Goal: Find specific page/section: Find specific page/section

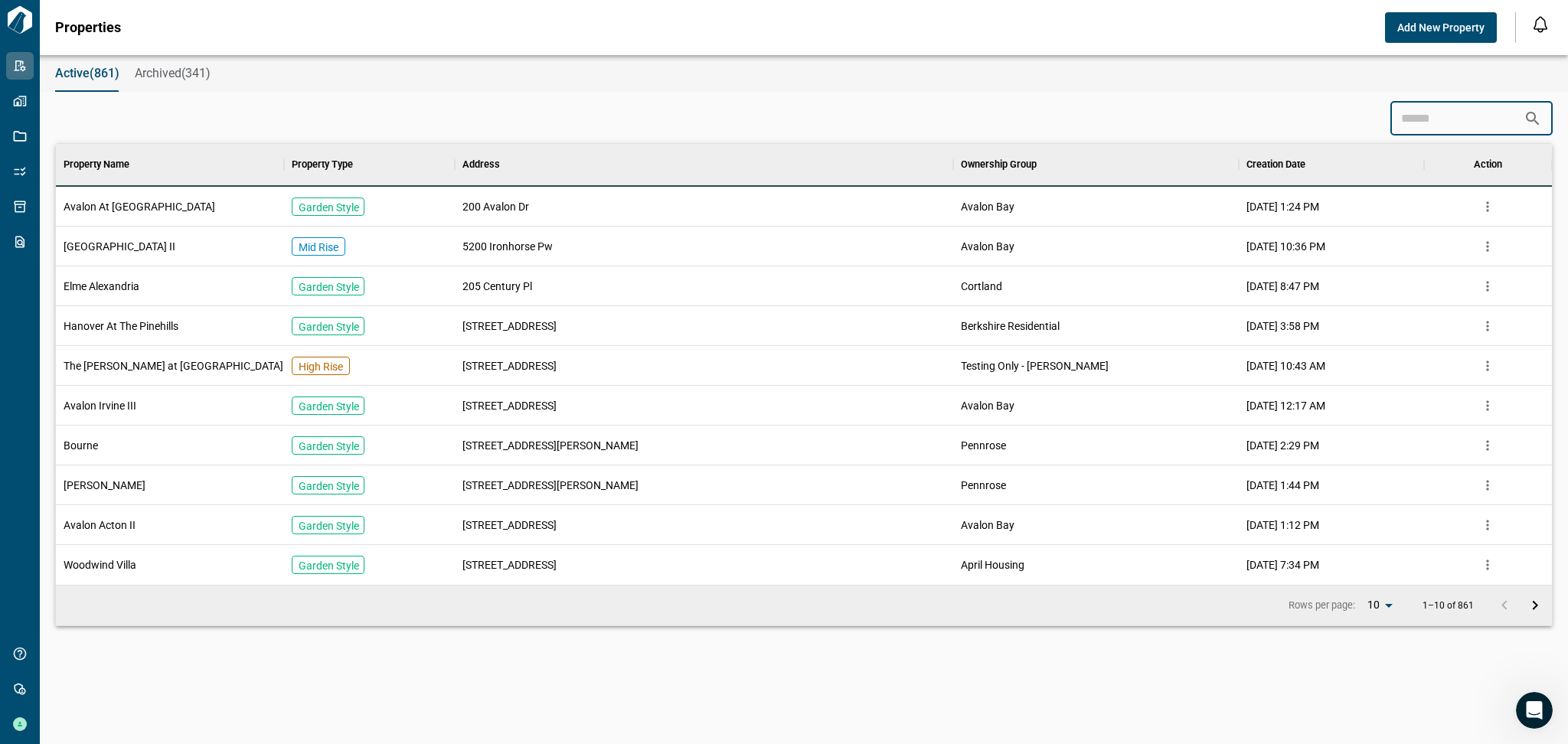
click at [1472, 132] on input at bounding box center [1456, 118] width 134 height 31
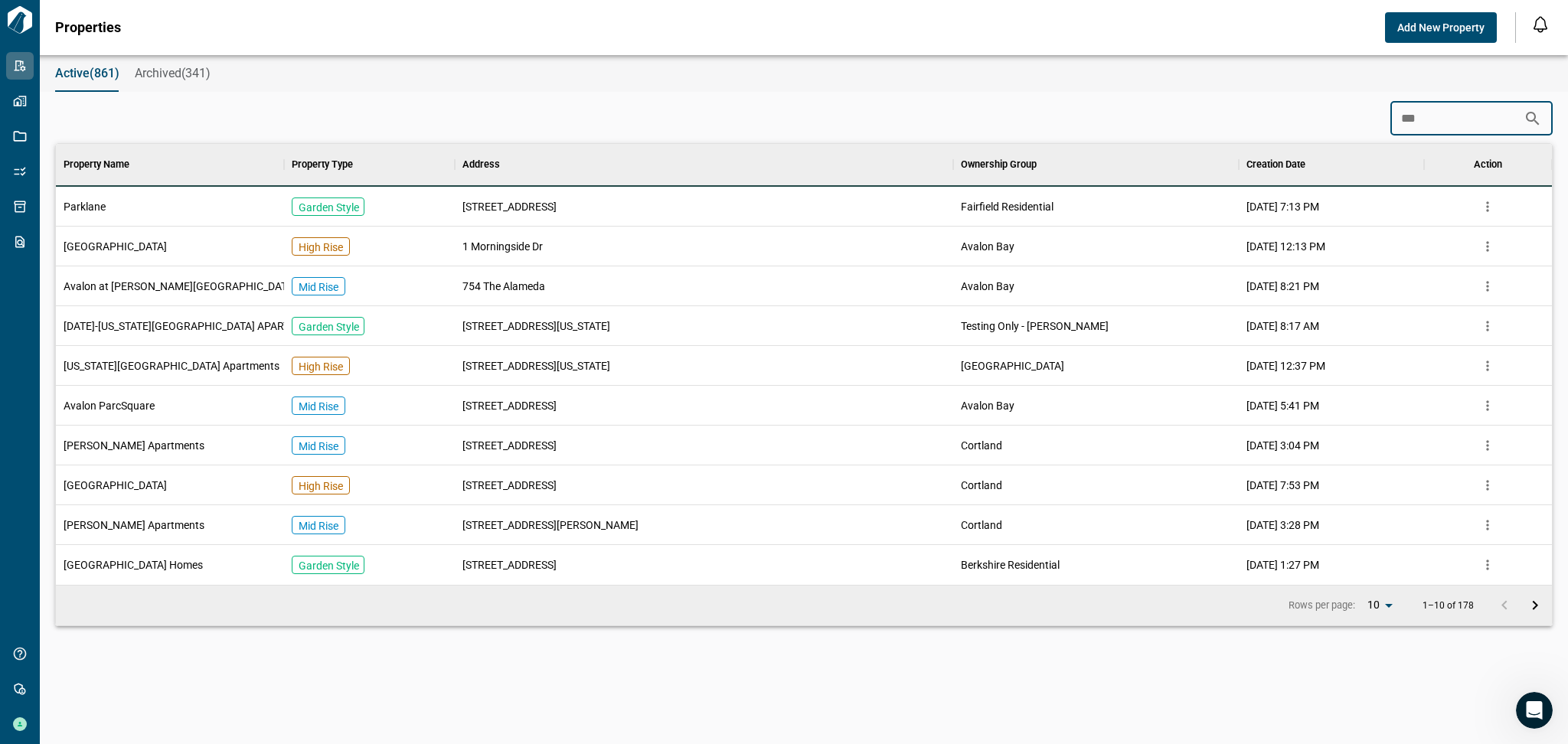
type input "***"
click at [184, 209] on div "Parklane" at bounding box center [169, 207] width 229 height 40
